Goal: Task Accomplishment & Management: Complete application form

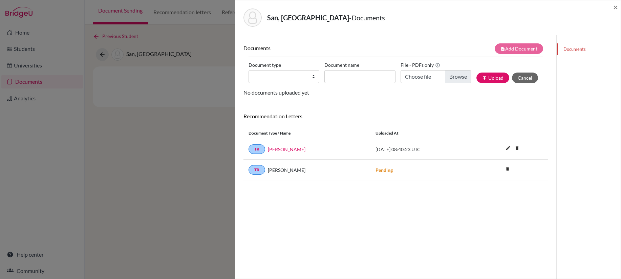
click at [184, 45] on div "San, Monajolly - Documents × Documents note_add Add Document Document type Chan…" at bounding box center [310, 139] width 621 height 279
click at [616, 6] on span "×" at bounding box center [615, 7] width 5 height 10
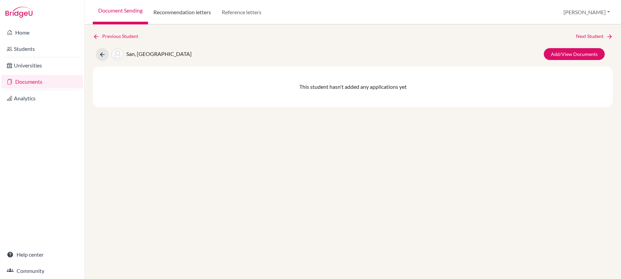
click at [168, 12] on link "Recommendation letters" at bounding box center [182, 12] width 68 height 24
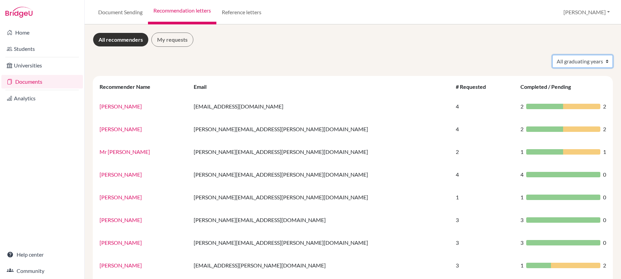
click at [591, 61] on select "All graduating years 2024 2025 2026" at bounding box center [582, 61] width 61 height 13
select select "2026"
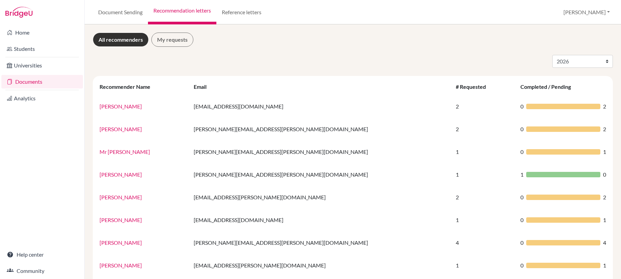
select select "2026"
click at [180, 44] on link "My requests" at bounding box center [172, 39] width 42 height 14
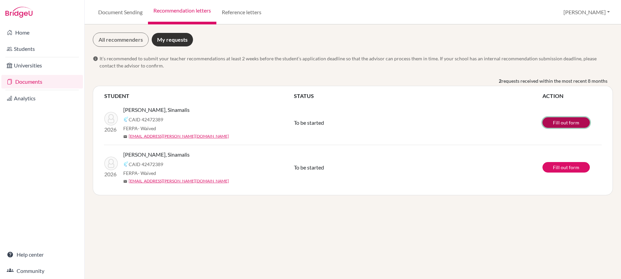
click at [558, 121] on link "Fill out form" at bounding box center [565, 122] width 47 height 10
